Goal: Transaction & Acquisition: Obtain resource

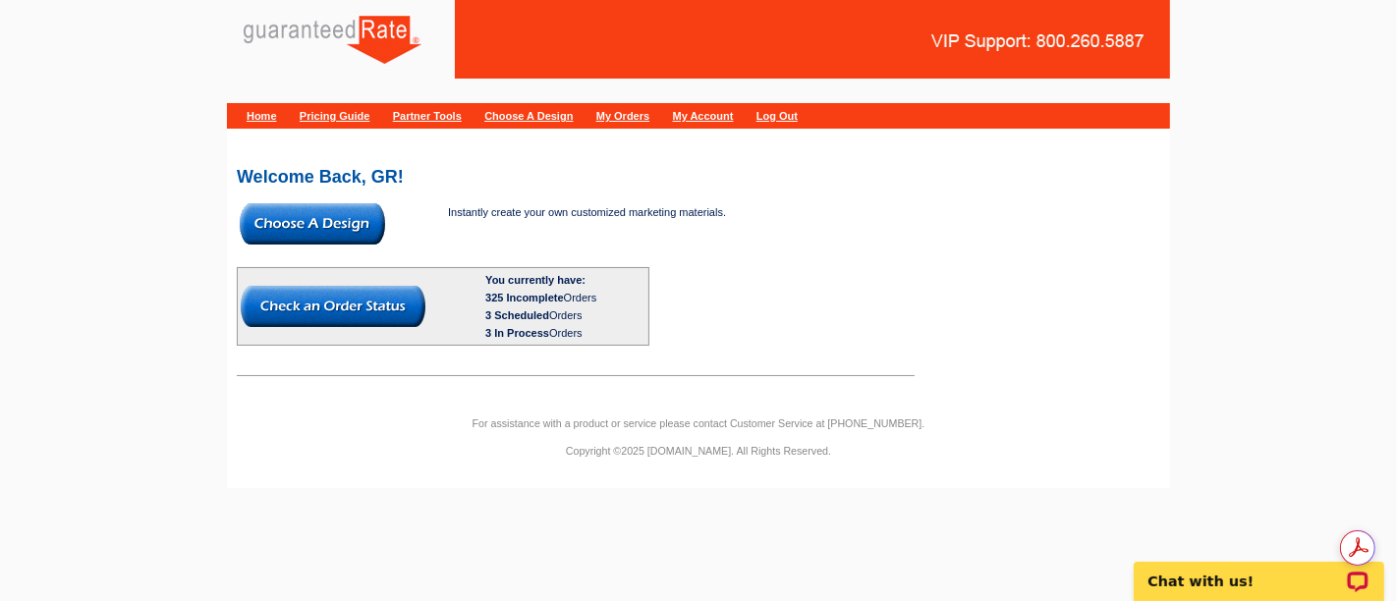
click at [310, 227] on img at bounding box center [312, 223] width 145 height 41
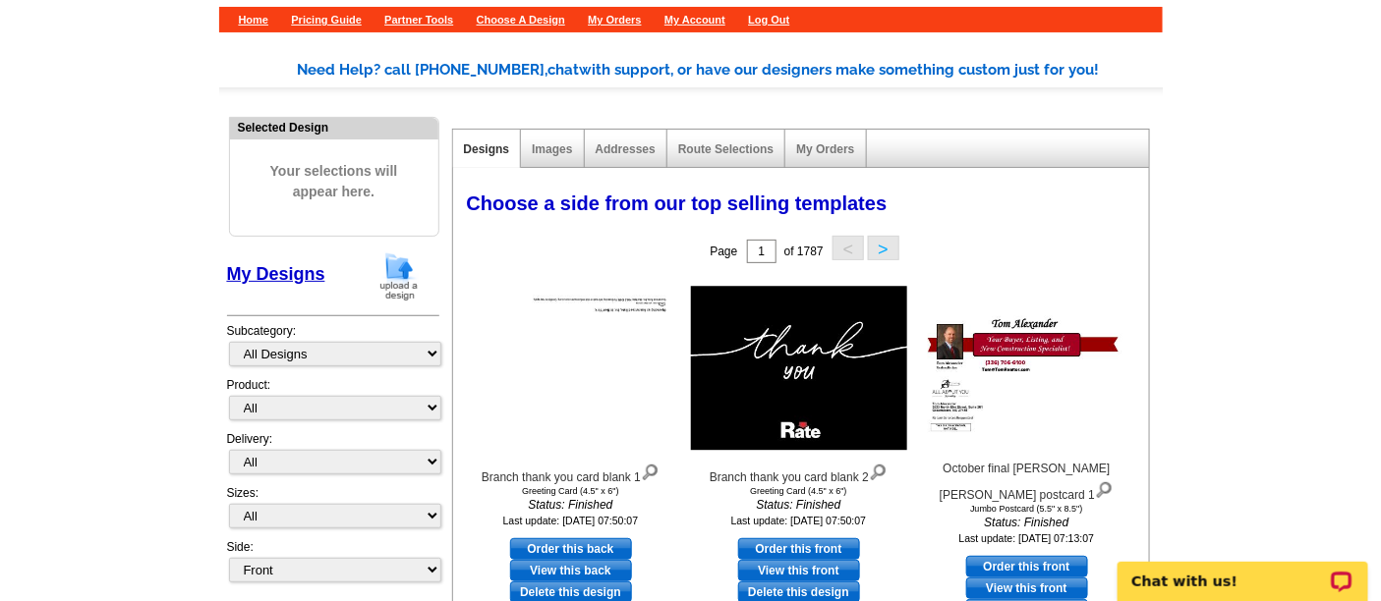
scroll to position [218, 0]
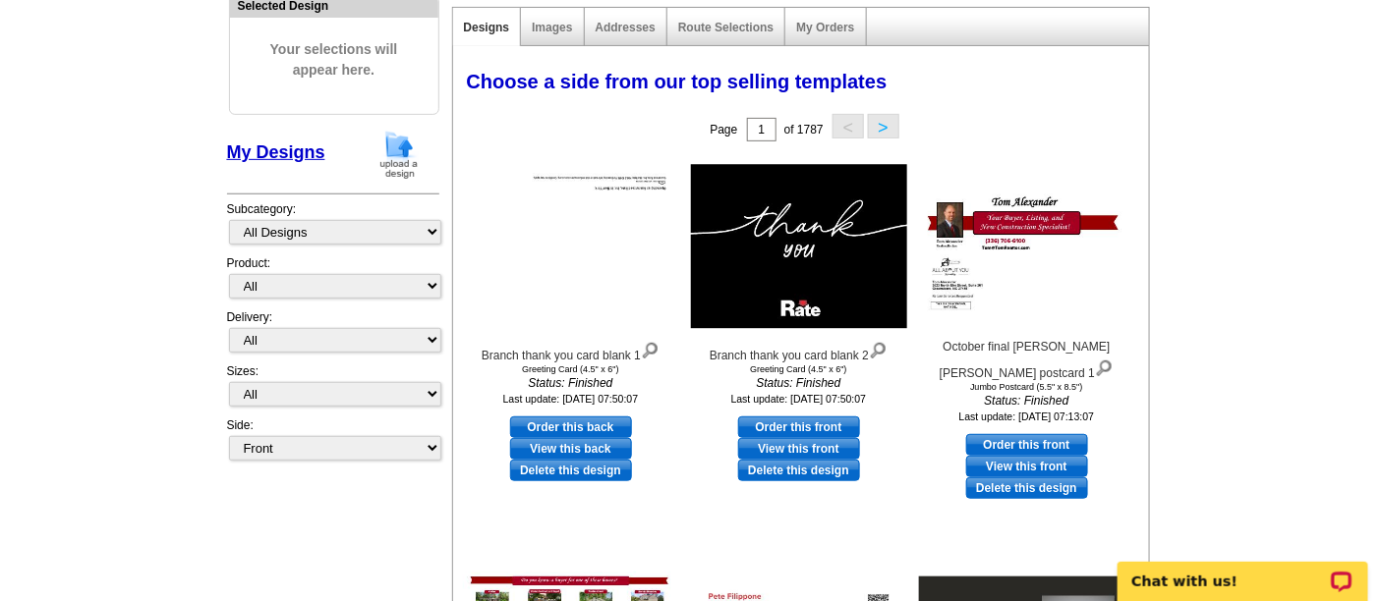
click at [190, 254] on main "Need Help? call [PHONE_NUMBER], chat with support, or have our designers make s…" at bounding box center [690, 510] width 1381 height 1205
click at [197, 223] on main "Need Help? call [PHONE_NUMBER], chat with support, or have our designers make s…" at bounding box center [690, 510] width 1381 height 1205
click at [219, 221] on div "Need Help? call [PHONE_NUMBER], chat with support, or have our designers make s…" at bounding box center [690, 516] width 943 height 1158
click at [1287, 290] on main "Need Help? call [PHONE_NUMBER], chat with support, or have our designers make s…" at bounding box center [690, 510] width 1381 height 1205
click at [1172, 225] on main "Need Help? call [PHONE_NUMBER], chat with support, or have our designers make s…" at bounding box center [690, 510] width 1381 height 1205
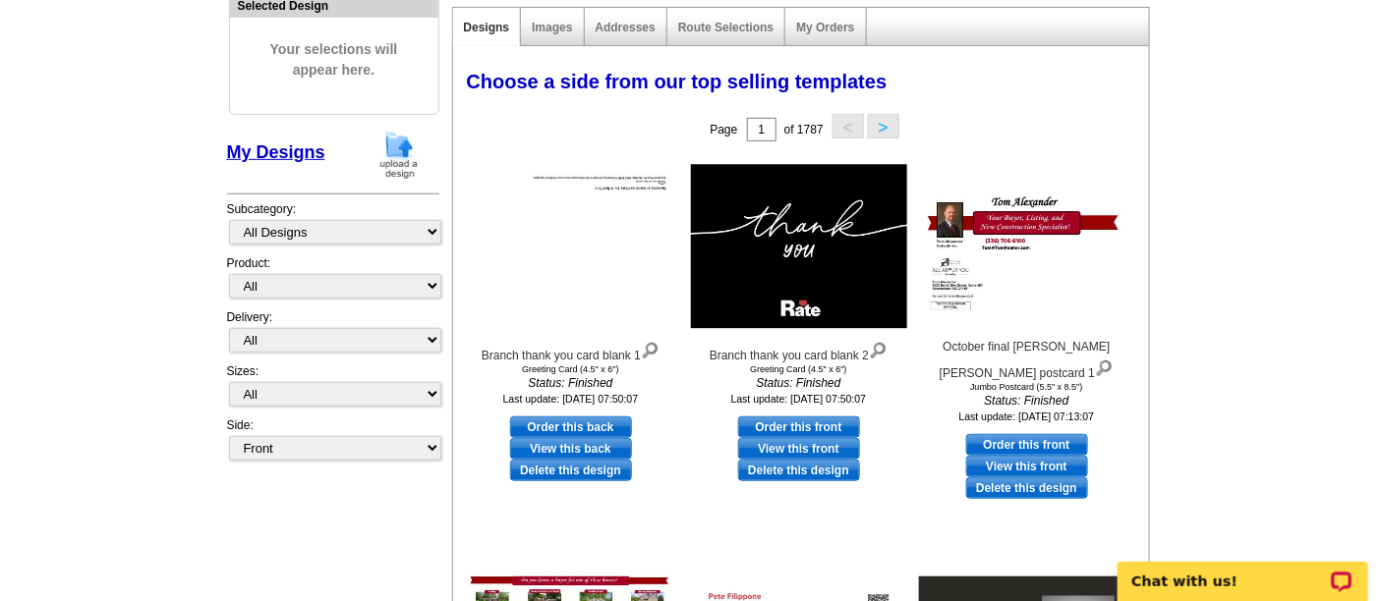
click at [74, 206] on main "Need Help? call [PHONE_NUMBER], chat with support, or have our designers make s…" at bounding box center [690, 510] width 1381 height 1205
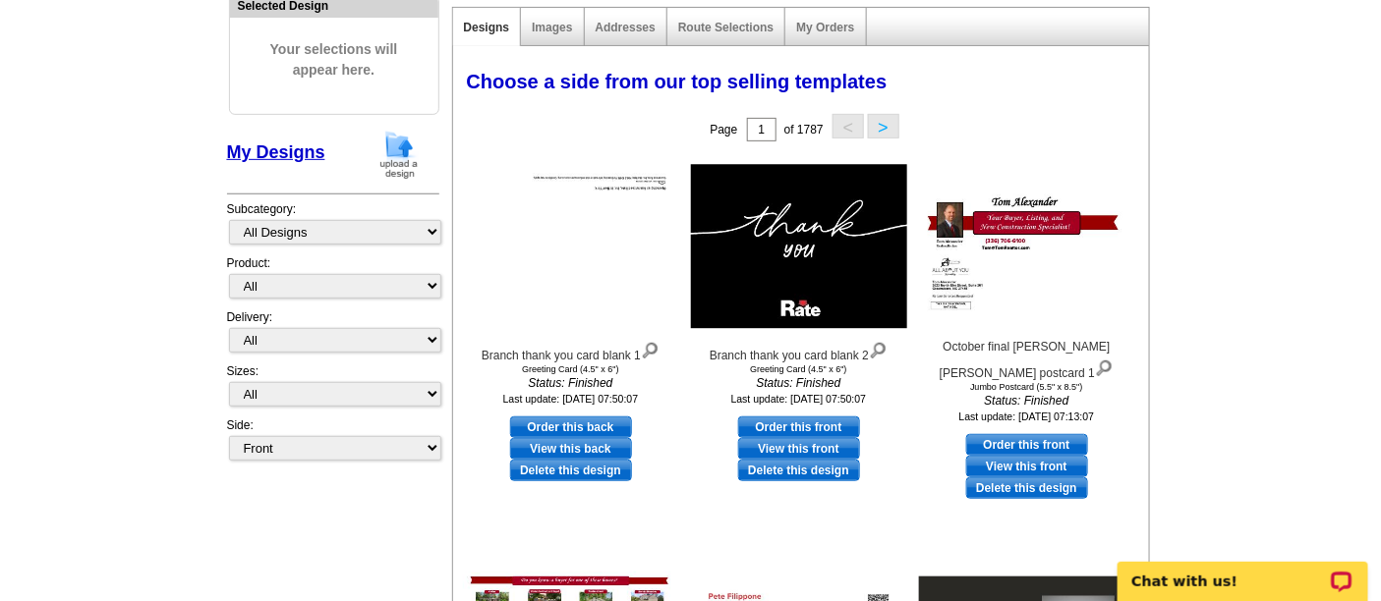
scroll to position [0, 0]
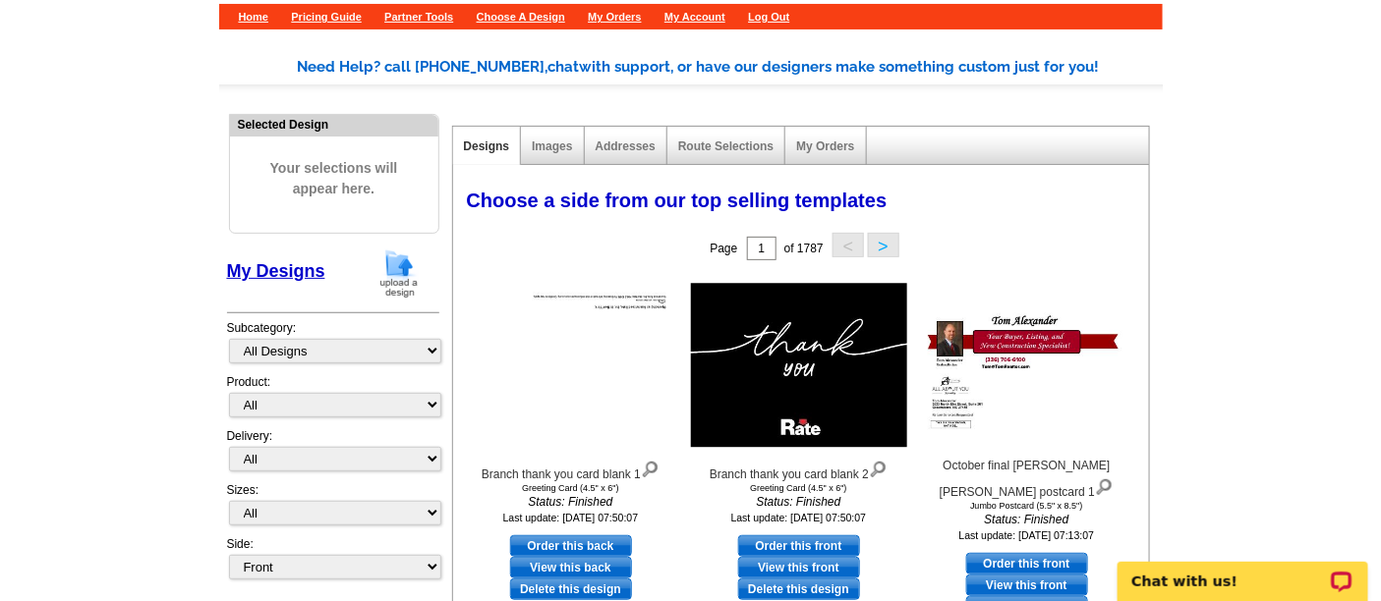
scroll to position [109, 0]
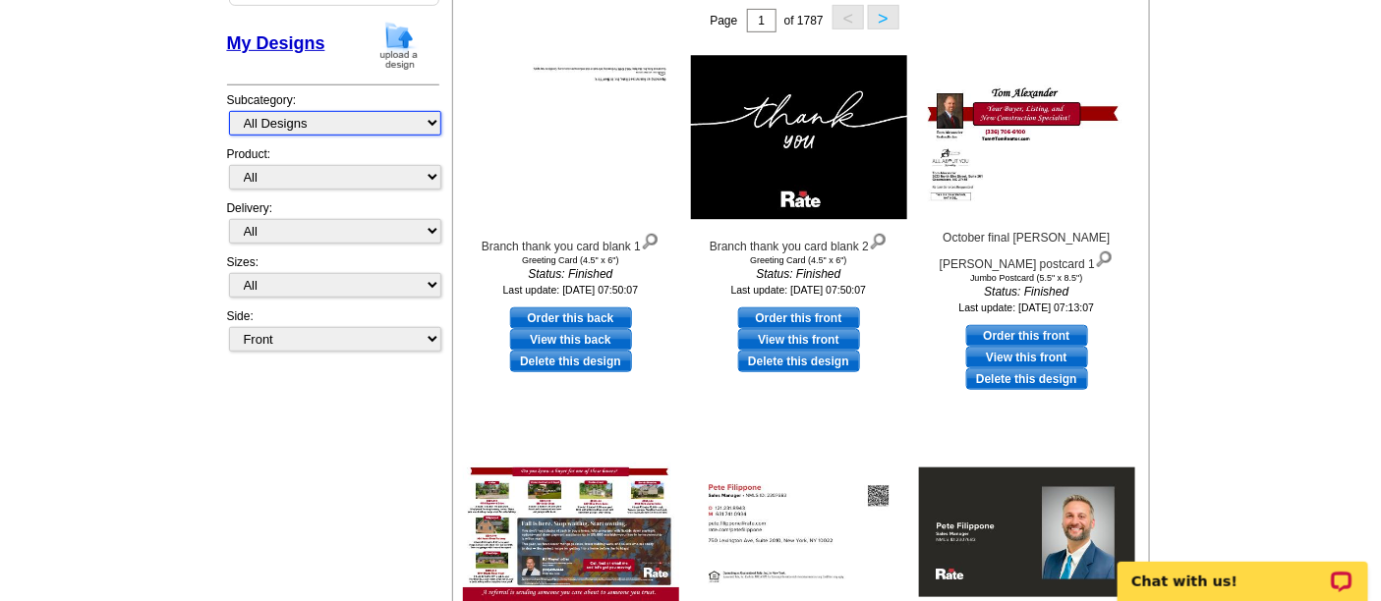
click at [338, 113] on select "All Designs Finished Designs Unfinished Designs" at bounding box center [335, 123] width 212 height 25
click at [113, 141] on main "Need Help? call [PHONE_NUMBER], chat with support, or have our designers make s…" at bounding box center [690, 401] width 1381 height 1205
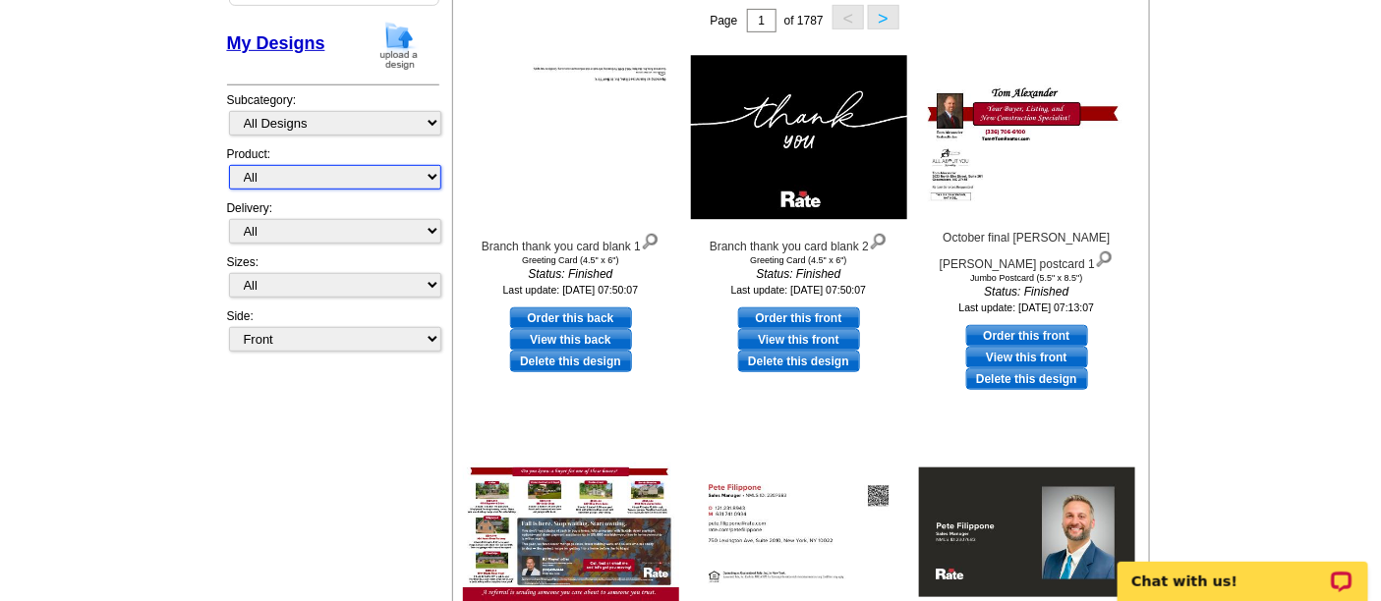
click at [254, 171] on select "All Postcards Letters and flyers Business Cards Door Hangers Greeting Cards Cal…" at bounding box center [335, 177] width 212 height 25
click at [192, 315] on main "Need Help? call [PHONE_NUMBER], chat with support, or have our designers make s…" at bounding box center [690, 401] width 1381 height 1205
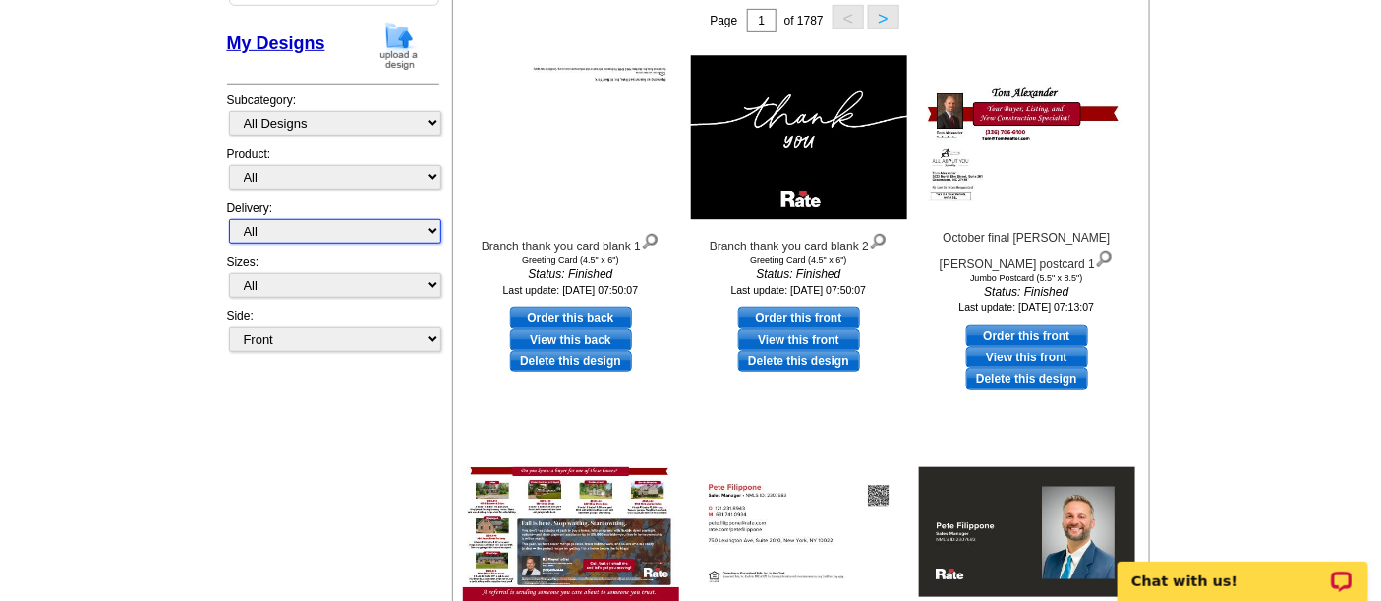
click at [278, 228] on select "All First Class Mail Shipped to Me EDDM Save 66% on Postage" at bounding box center [335, 231] width 212 height 25
click at [132, 233] on main "Need Help? call [PHONE_NUMBER], chat with support, or have our designers make s…" at bounding box center [690, 401] width 1381 height 1205
click at [305, 279] on select "All Jumbo Postcard (5.5" x 8.5") Regular Postcard (4.25" x 5.6") Panoramic Post…" at bounding box center [335, 285] width 212 height 25
select select "2"
click at [229, 298] on select "All Jumbo Postcard (5.5" x 8.5") Regular Postcard (4.25" x 5.6") Panoramic Post…" at bounding box center [335, 285] width 212 height 25
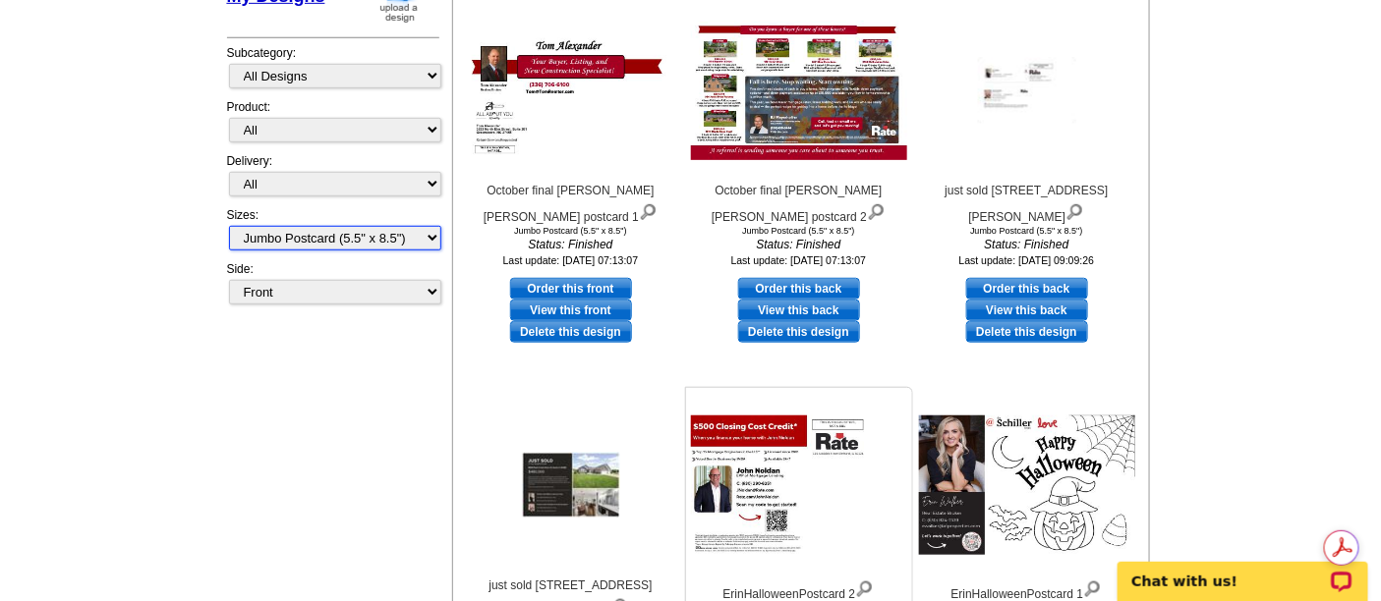
scroll to position [369, 0]
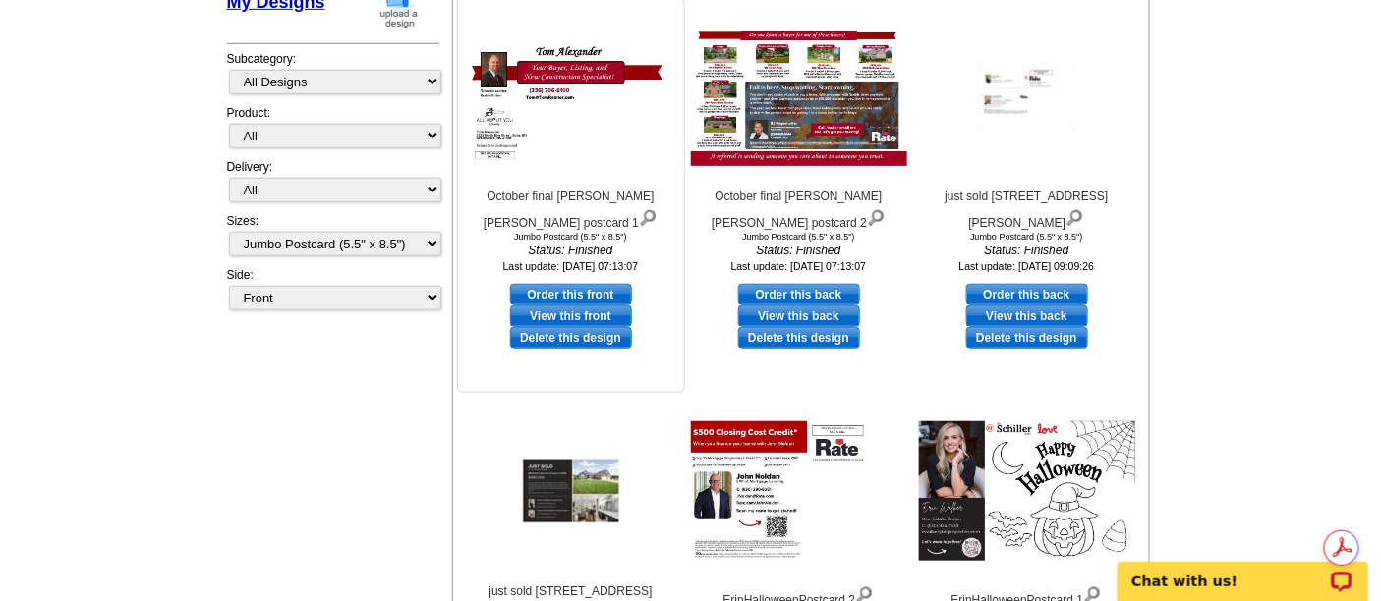
click at [611, 276] on div "October final [PERSON_NAME] [PERSON_NAME] postcard 1 Jumbo Postcard (5.5" x 8.5…" at bounding box center [571, 141] width 226 height 277
click at [606, 286] on link "Order this front" at bounding box center [571, 295] width 122 height 22
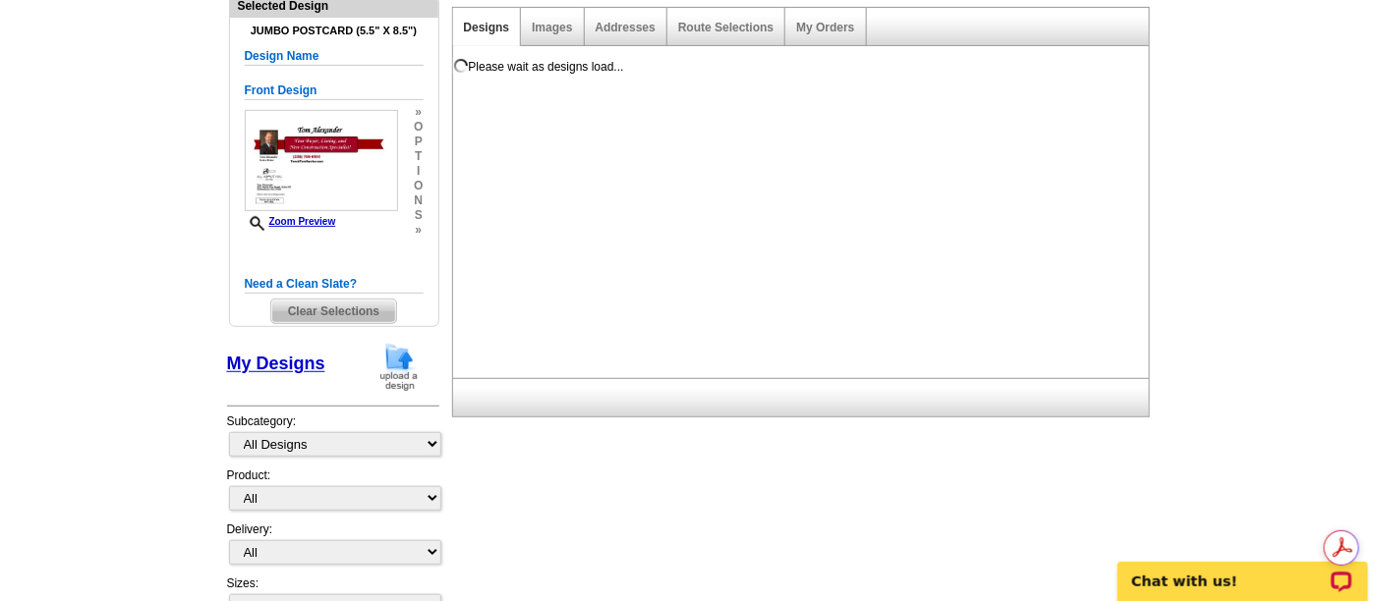
scroll to position [0, 0]
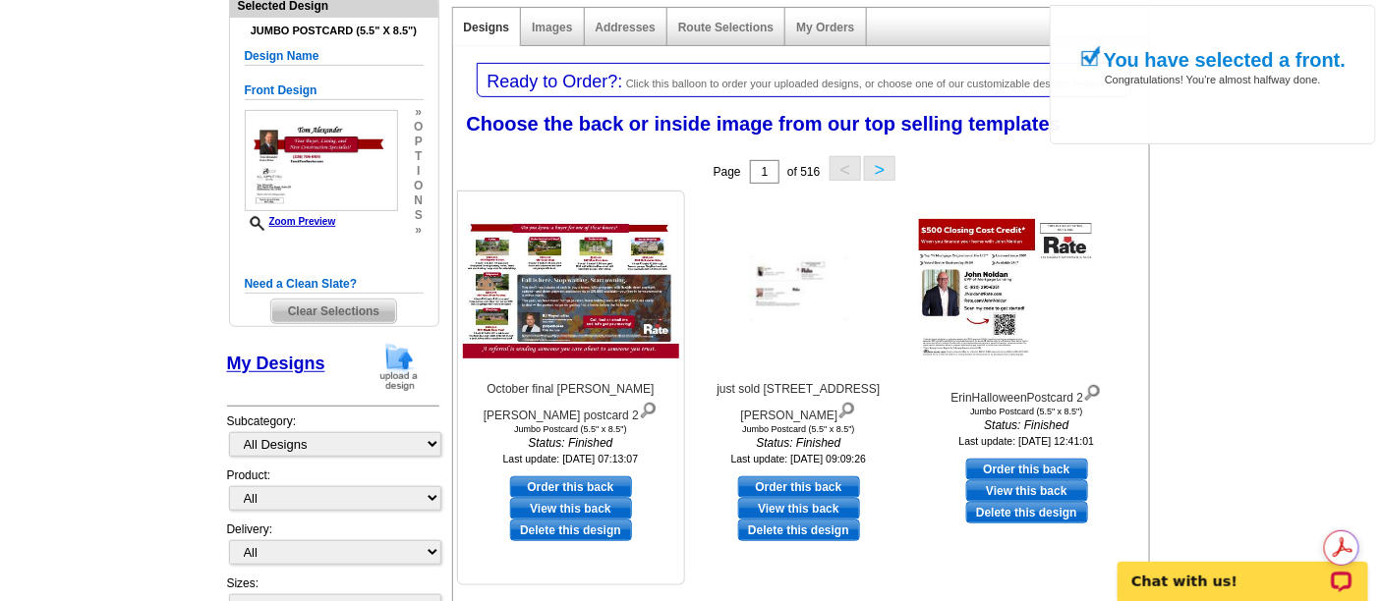
click at [578, 477] on link "Order this back" at bounding box center [571, 488] width 122 height 22
select select "front"
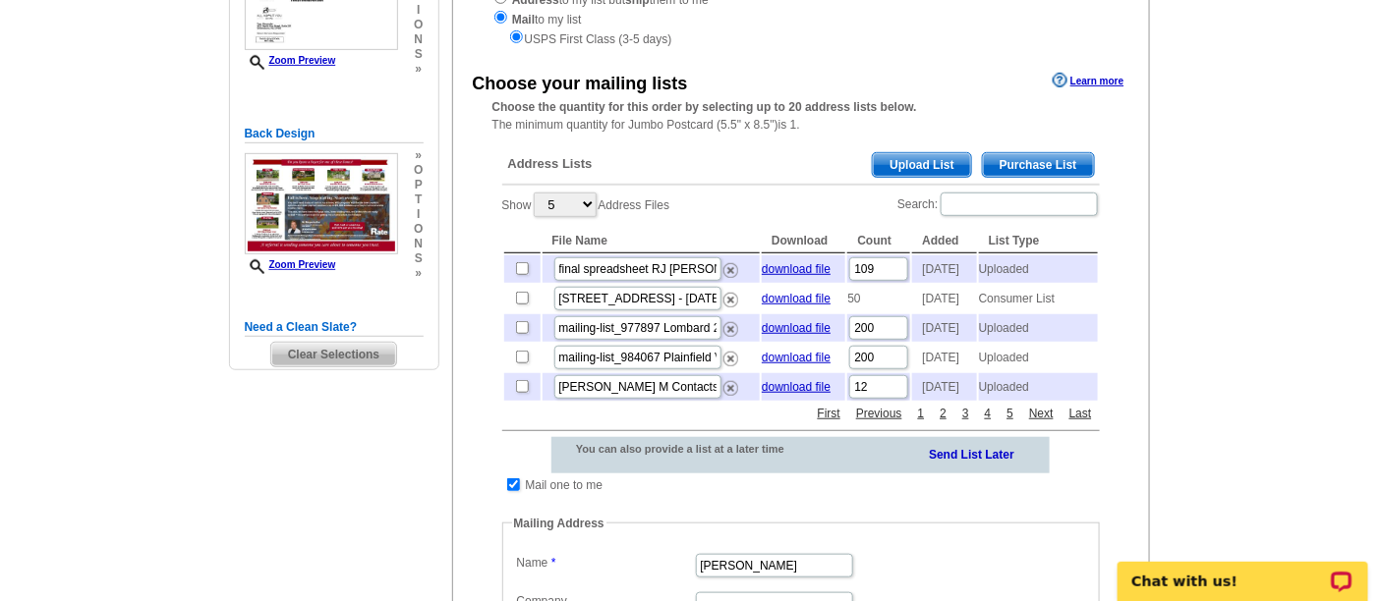
scroll to position [327, 0]
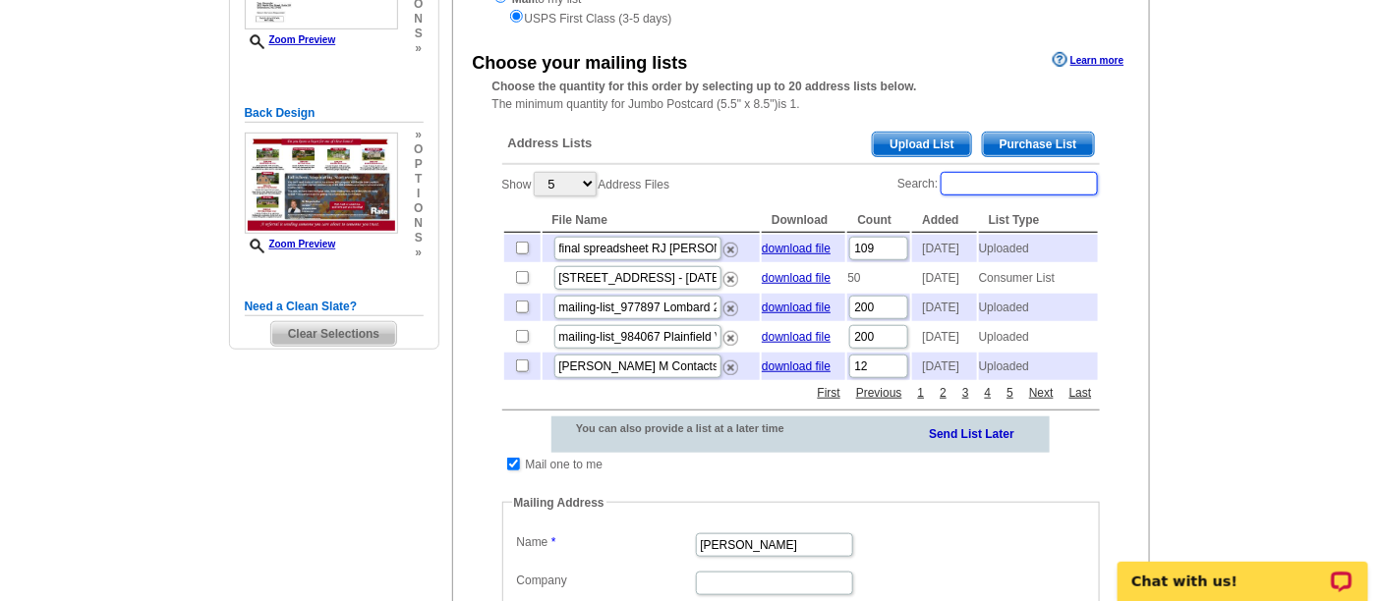
click at [988, 177] on input "Search:" at bounding box center [1018, 184] width 157 height 24
click at [1018, 172] on input "Search:" at bounding box center [1018, 184] width 157 height 24
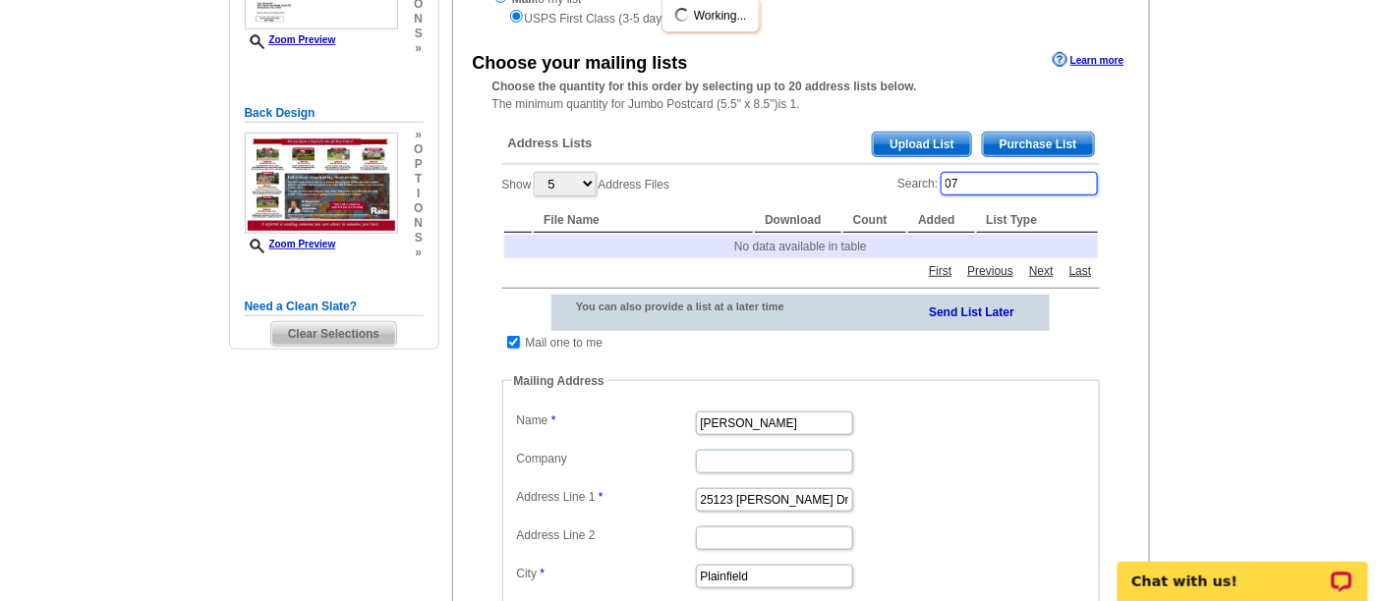
type input "0"
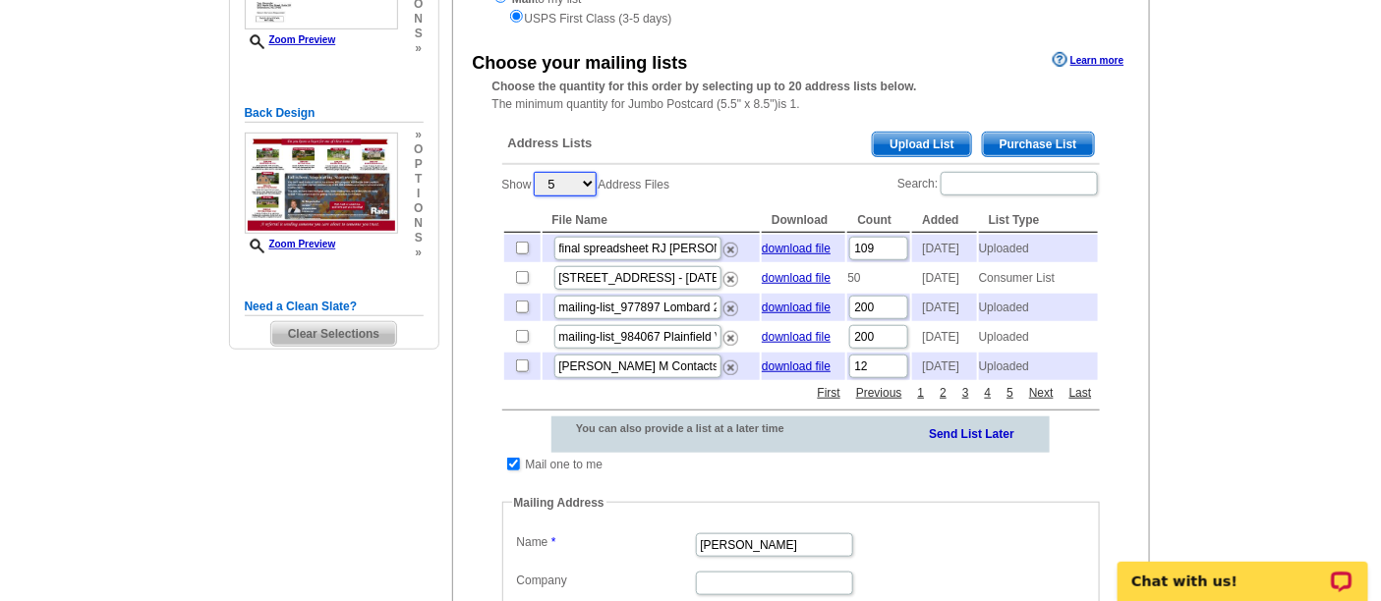
click at [592, 184] on select "5 10 25 50 100" at bounding box center [565, 184] width 63 height 25
select select "100"
click at [536, 172] on select "5 10 25 50 100" at bounding box center [565, 184] width 63 height 25
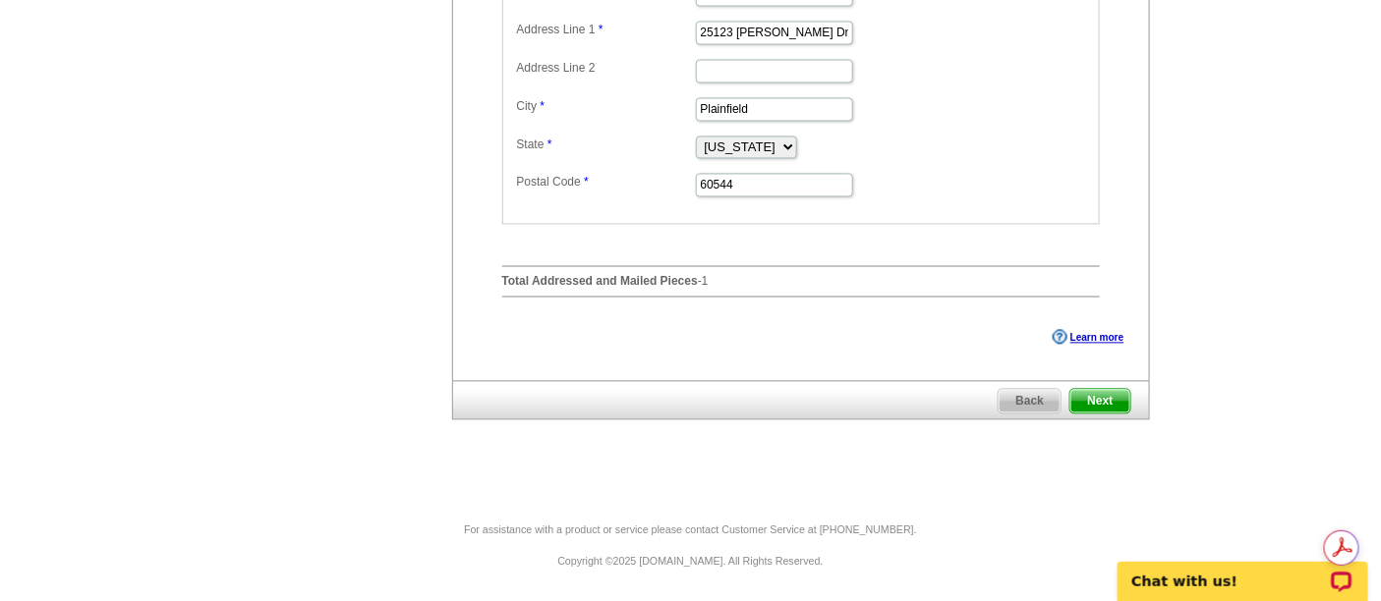
scroll to position [4040, 0]
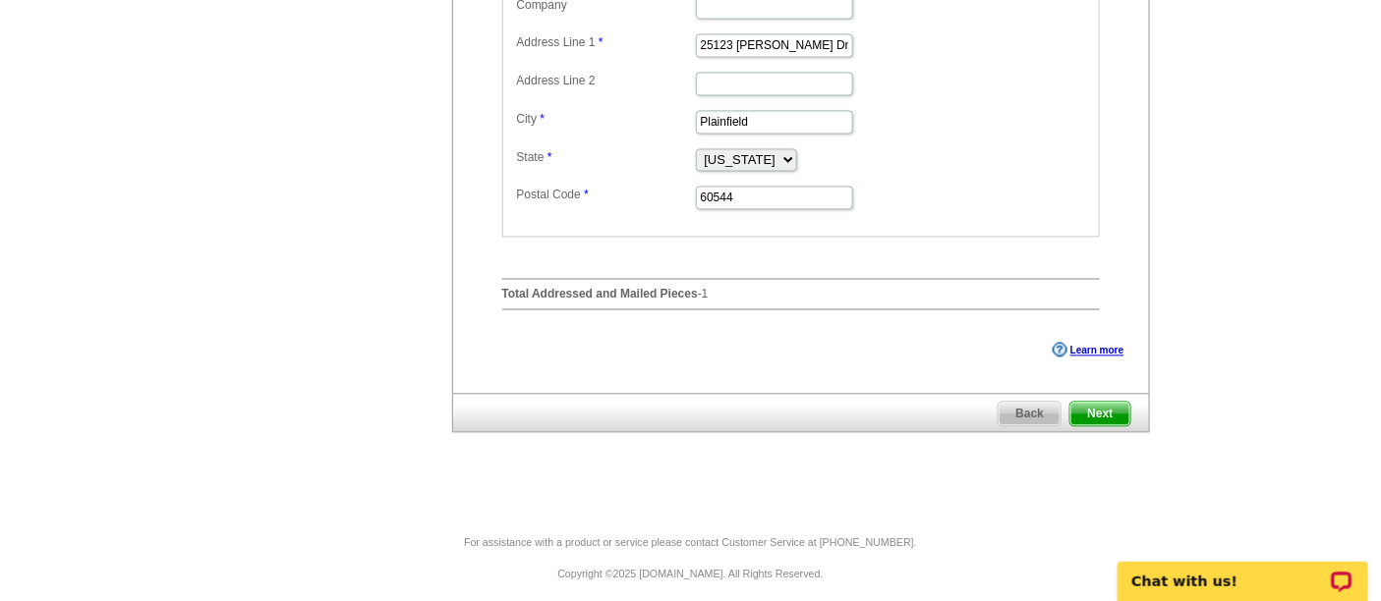
scroll to position [3932, 0]
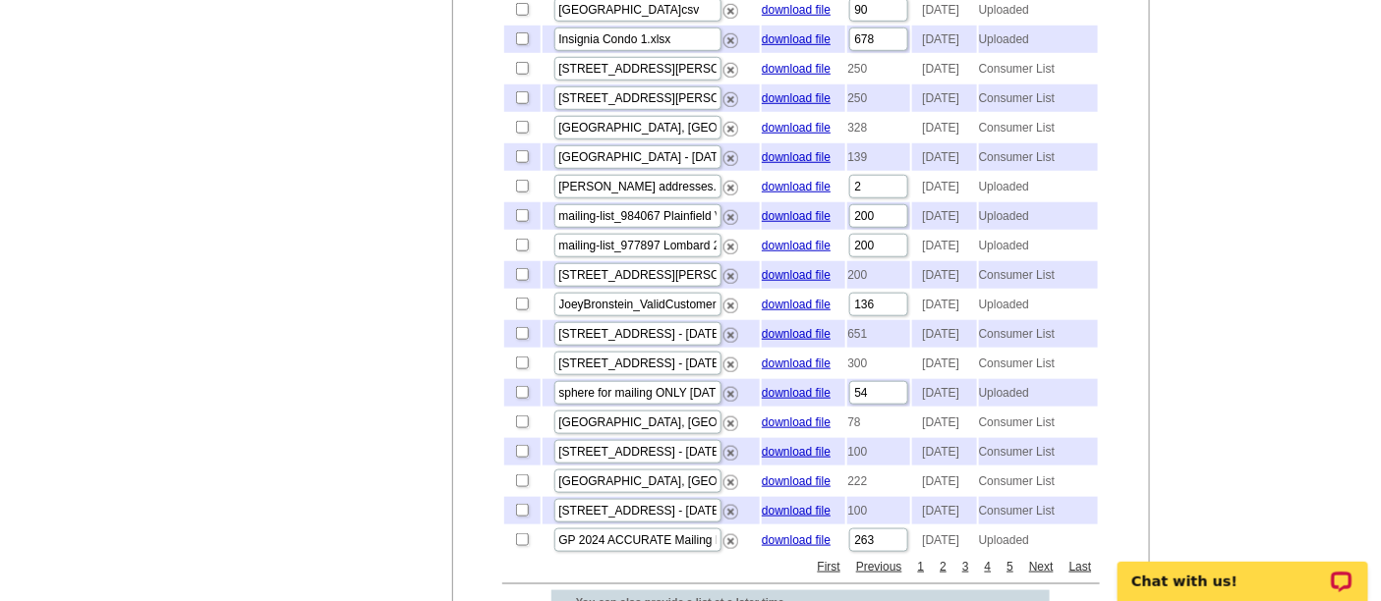
scroll to position [2949, 0]
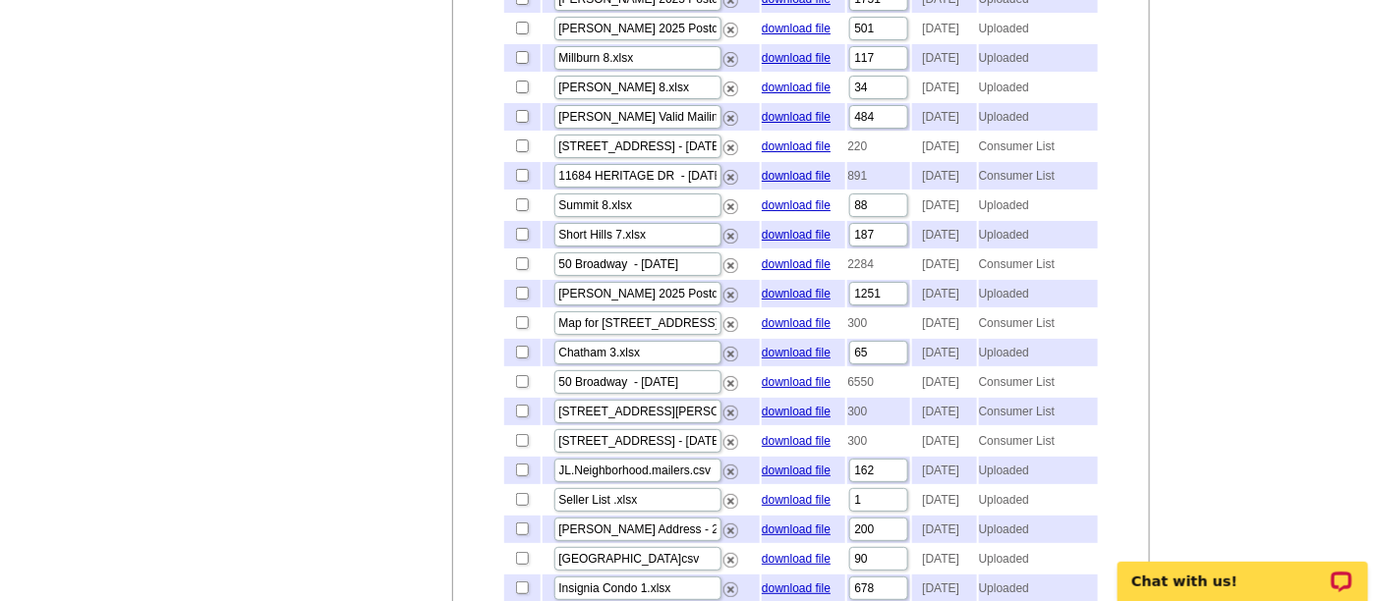
scroll to position [2403, 0]
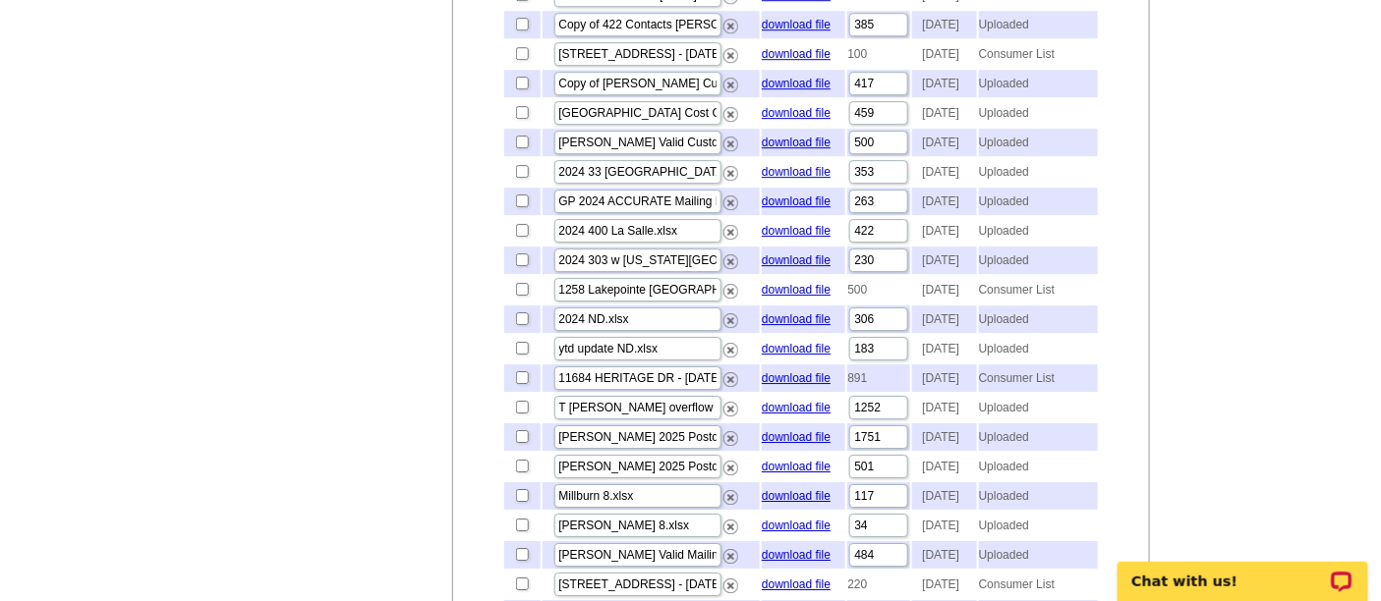
scroll to position [1747, 0]
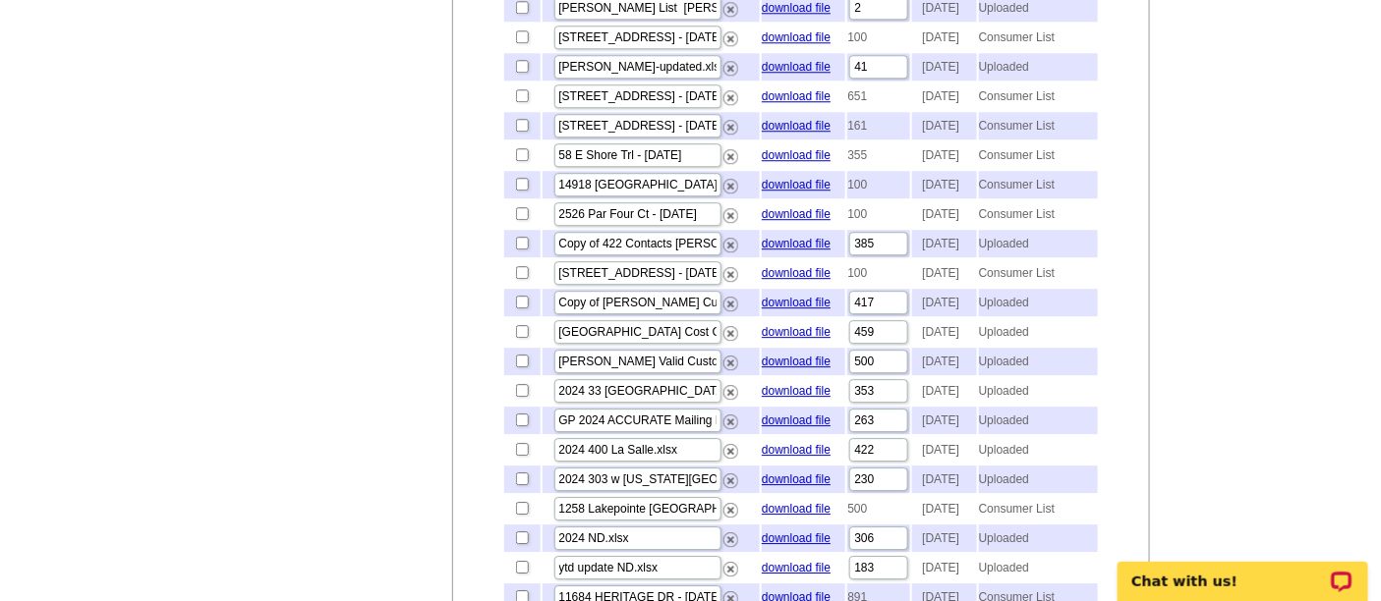
click at [458, 243] on div "Choose your mailing lists Learn more Choose the quantity for this order by sele…" at bounding box center [801, 455] width 696 height 3656
drag, startPoint x: 879, startPoint y: 240, endPoint x: 842, endPoint y: 238, distance: 36.4
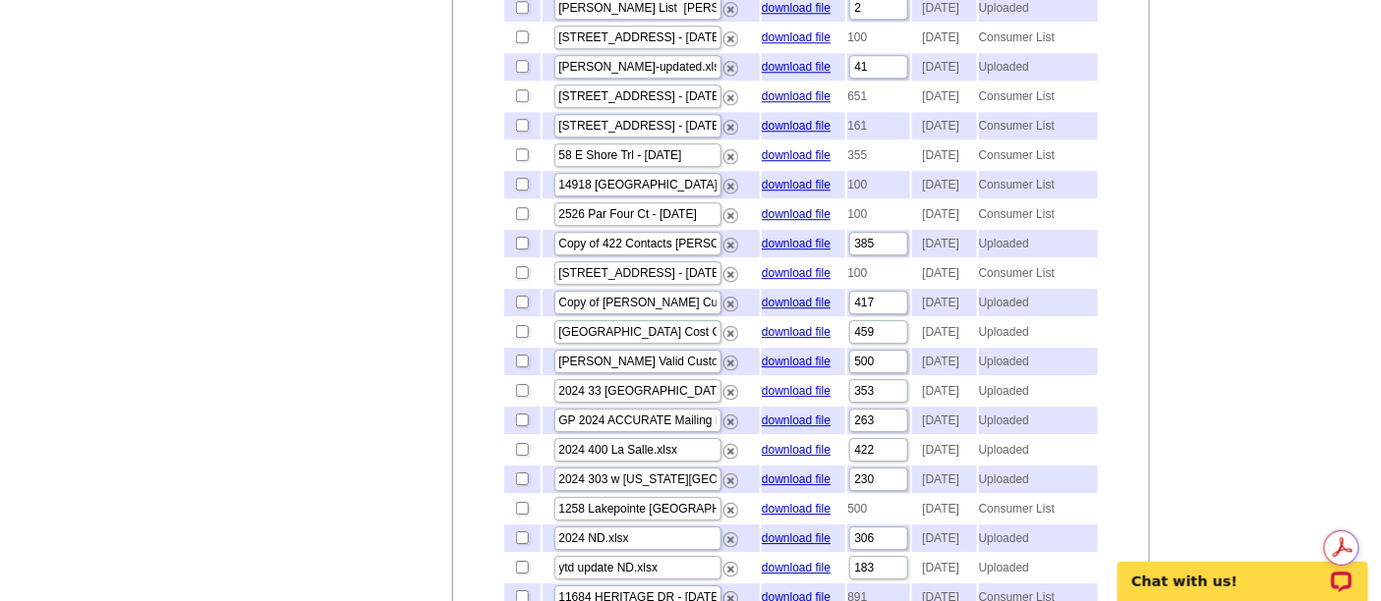
drag, startPoint x: 1080, startPoint y: 244, endPoint x: 433, endPoint y: 228, distance: 646.8
click at [476, 237] on div "Choose your mailing lists Learn more Choose the quantity for this order by sele…" at bounding box center [801, 455] width 696 height 3656
click at [397, 223] on div "Need Help? call 800-260-5887, chat with support, or have our designers make som…" at bounding box center [690, 427] width 943 height 4096
click at [359, 282] on div "Need Help? call 800-260-5887, chat with support, or have our designers make som…" at bounding box center [690, 427] width 943 height 4096
